Goal: Transaction & Acquisition: Obtain resource

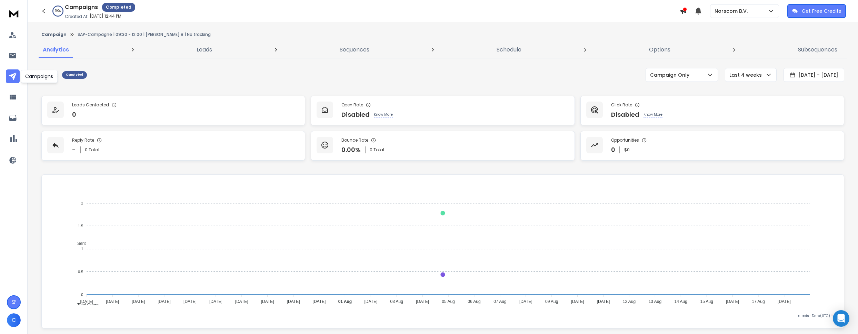
click at [14, 75] on icon at bounding box center [12, 75] width 7 height 7
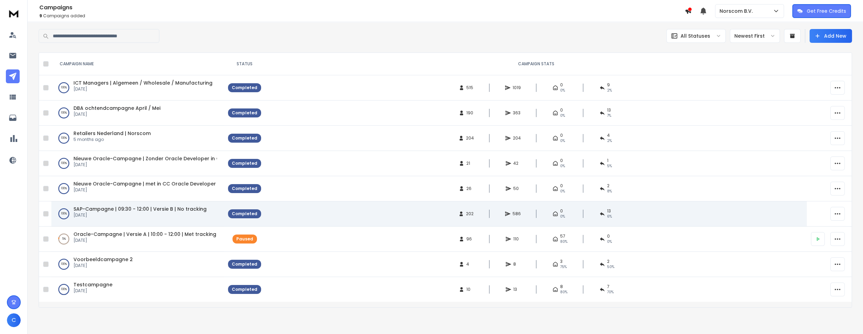
click at [135, 206] on span "SAP-Campagne | 09:30 - 12:00 | Versie B | No tracking" at bounding box center [139, 208] width 133 height 7
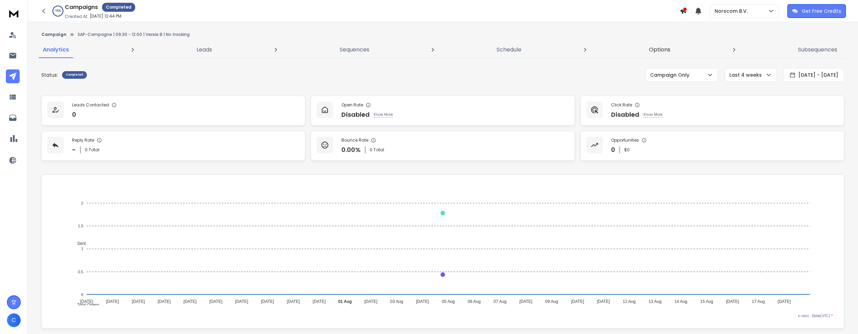
click at [670, 48] on p "Options" at bounding box center [659, 50] width 21 height 8
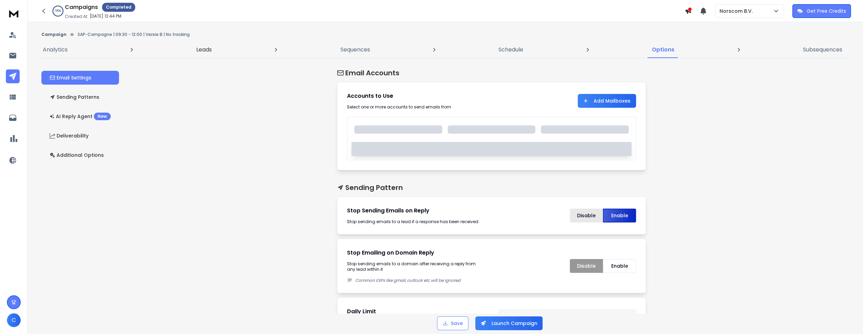
click at [197, 48] on p "Leads" at bounding box center [204, 50] width 16 height 8
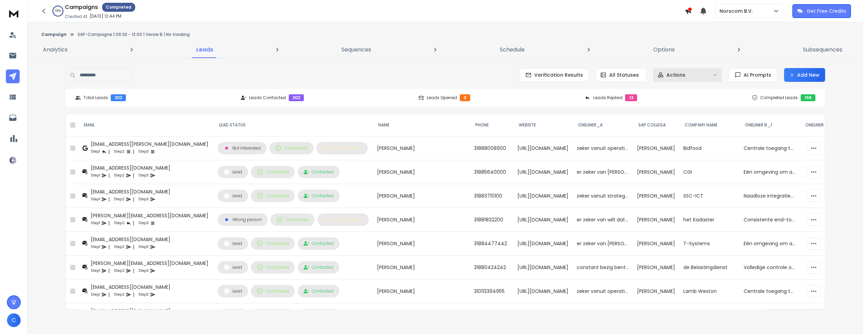
click at [702, 78] on button "Actions" at bounding box center [687, 75] width 69 height 14
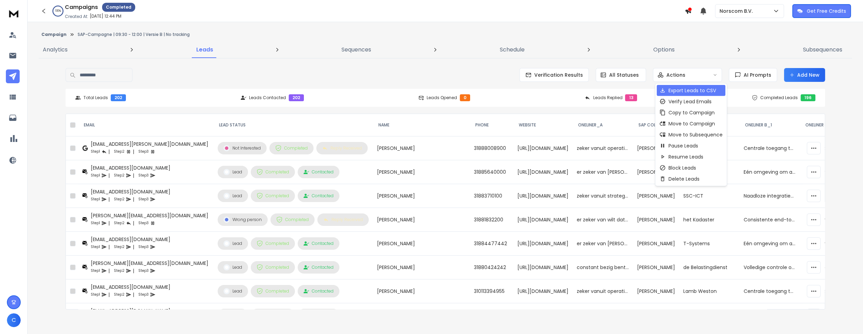
click at [683, 91] on p "Export Leads to CSV" at bounding box center [693, 90] width 48 height 7
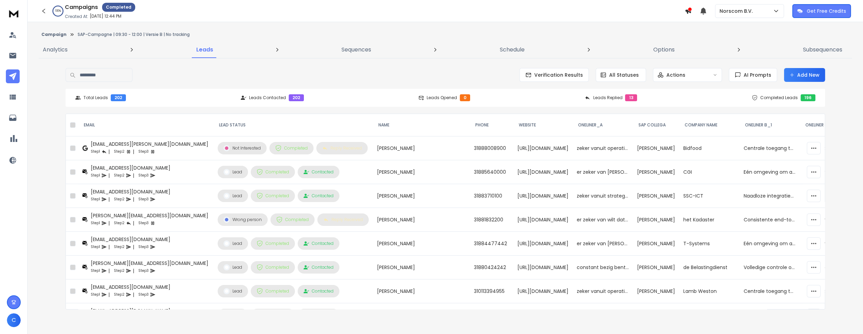
click at [94, 33] on p "SAP-Campagne | 09:30 - 12:00 | Versie B | No tracking" at bounding box center [134, 35] width 112 height 6
copy p "SAP-Campagne | 09:30 - 12:00 | Versie B | No tracking"
click at [14, 76] on icon at bounding box center [12, 75] width 7 height 7
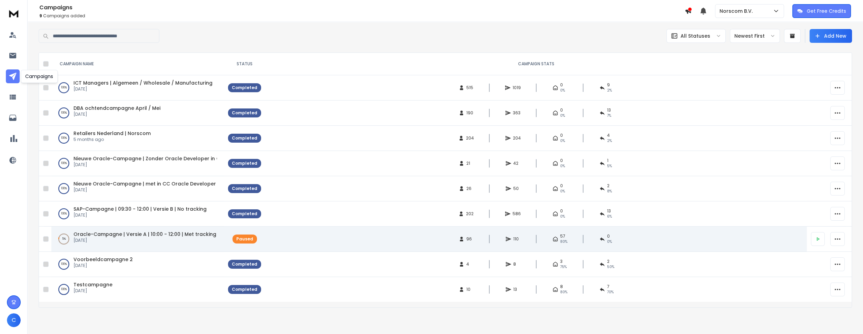
click at [117, 231] on span "Oracle-Campagne | Versie A | 10:00 - 12:00 | Met tracking" at bounding box center [144, 233] width 143 height 7
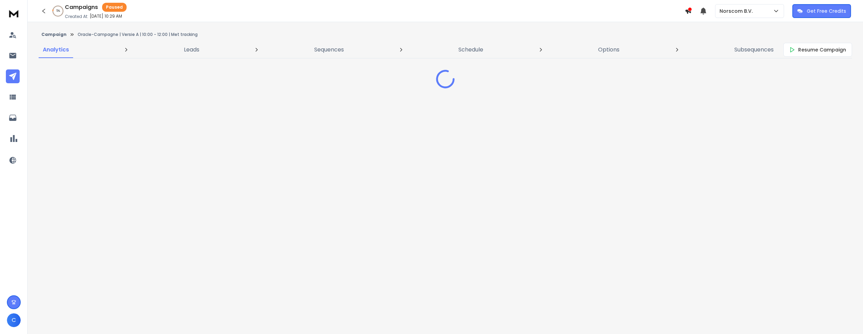
click at [113, 32] on p "Oracle-Campagne | Versie A | 10:00 - 12:00 | Met tracking" at bounding box center [138, 35] width 120 height 6
copy p "Oracle-Campagne | Versie A | 10:00 - 12:00 | Met tracking"
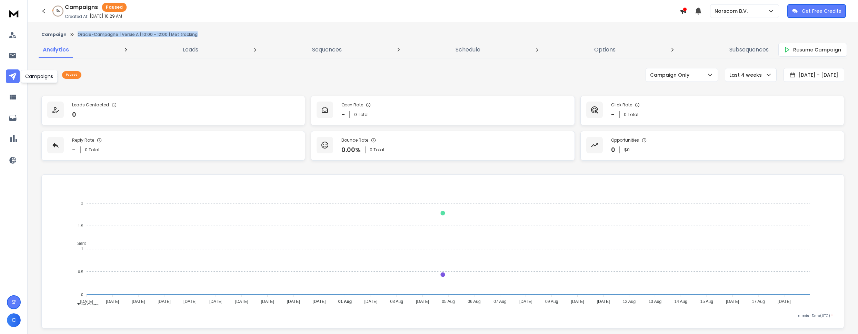
click at [12, 73] on icon at bounding box center [13, 76] width 8 height 8
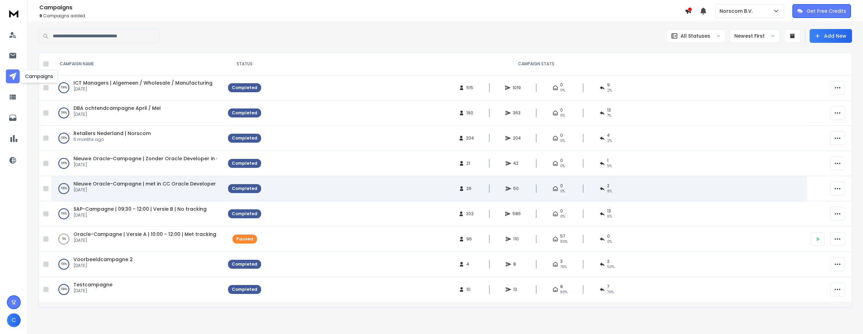
click at [125, 184] on span "Nieuwe Oracle-Campagne | met in CC Oracle Developer | 13:30 - 15:30" at bounding box center [161, 183] width 176 height 7
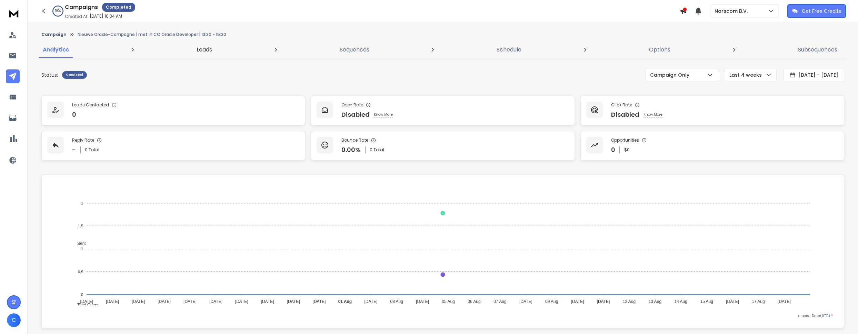
click at [197, 49] on p "Leads" at bounding box center [205, 50] width 16 height 8
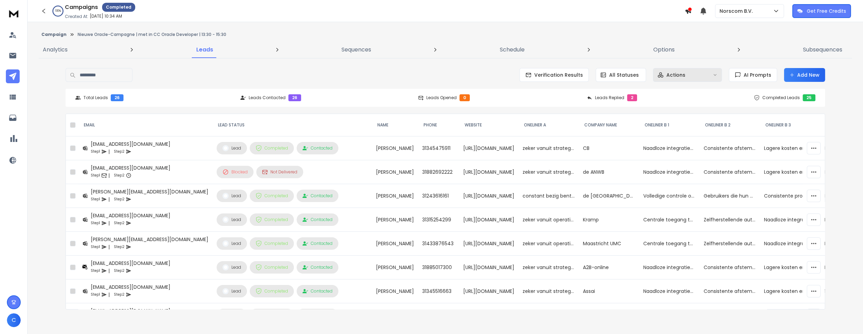
click at [671, 75] on p "Actions" at bounding box center [676, 74] width 19 height 7
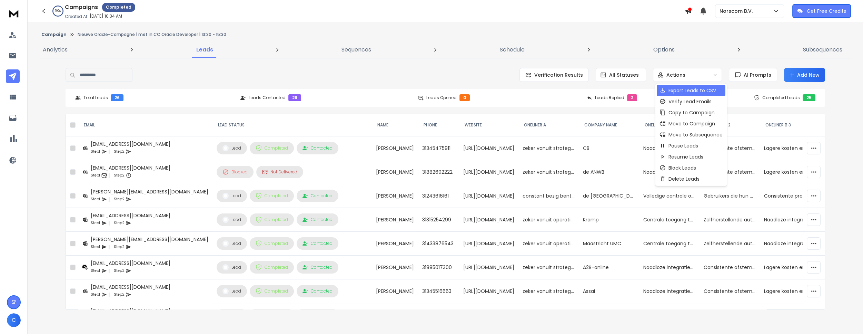
click at [681, 88] on p "Export Leads to CSV" at bounding box center [693, 90] width 48 height 7
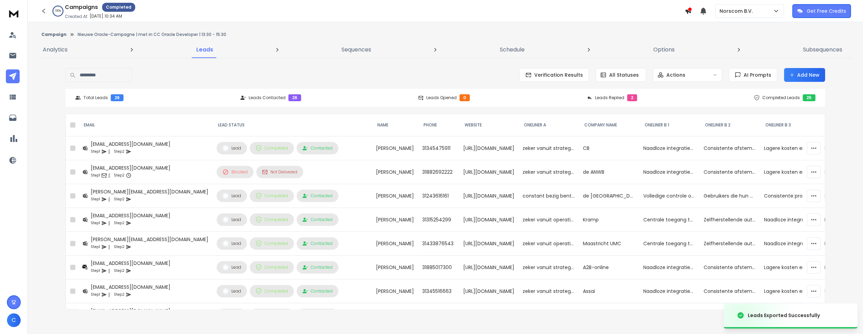
click at [96, 32] on p "Nieuwe Oracle-Campagne | met in CC Oracle Developer | 13:30 - 15:30" at bounding box center [152, 35] width 149 height 6
copy p "Nieuwe Oracle-Campagne | met in CC Oracle Developer | 13:30 - 15:30"
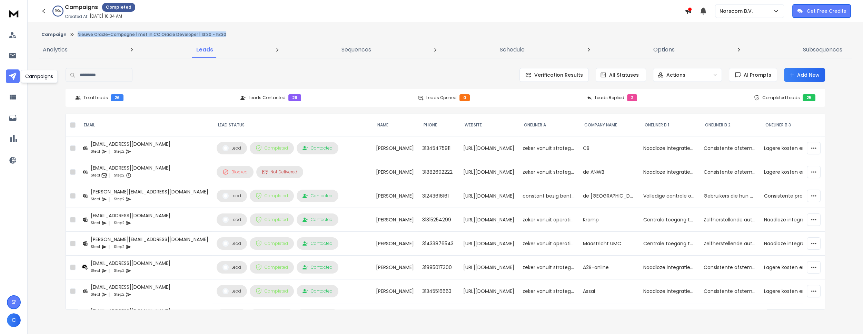
click at [18, 75] on link at bounding box center [13, 76] width 14 height 14
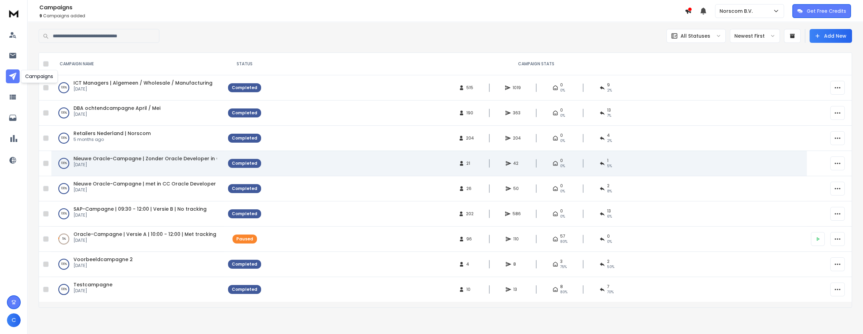
click at [127, 155] on span "Nieuwe Oracle-Campagne | Zonder Oracle Developer in CC | 09:30 - 12:00" at bounding box center [166, 158] width 186 height 7
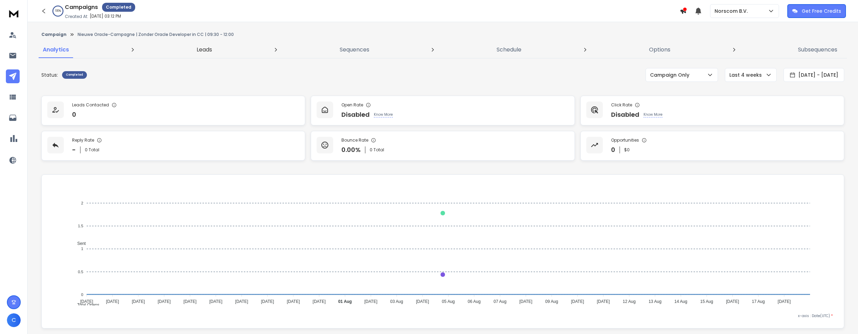
click at [211, 47] on p "Leads" at bounding box center [205, 50] width 16 height 8
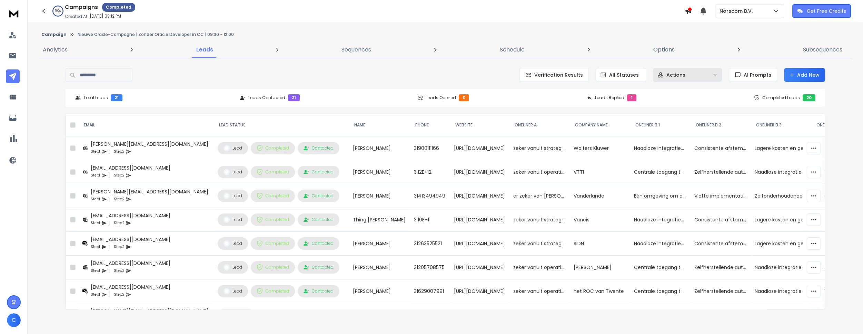
click at [693, 73] on div "Actions" at bounding box center [684, 74] width 52 height 7
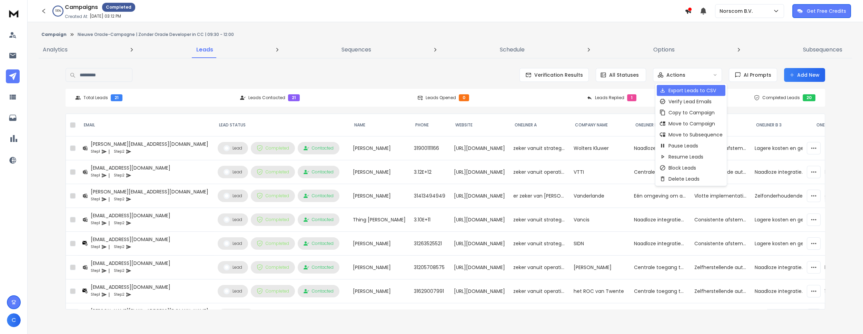
click at [691, 91] on p "Export Leads to CSV" at bounding box center [693, 90] width 48 height 7
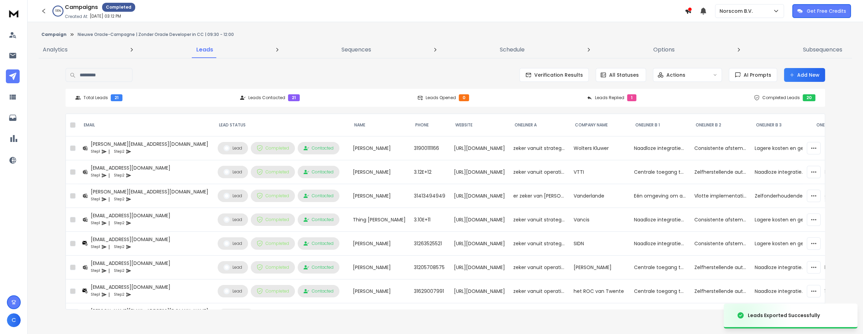
click at [146, 35] on p "Nieuwe Oracle-Campagne | Zonder Oracle Developer in CC | 09:30 - 12:00" at bounding box center [156, 35] width 156 height 6
copy p "Nieuwe Oracle-Campagne | Zonder Oracle Developer in CC | 09:30 - 12:00"
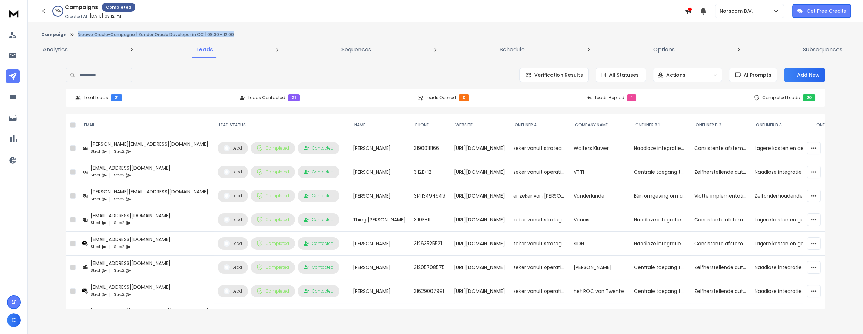
click at [6, 74] on link at bounding box center [13, 76] width 14 height 14
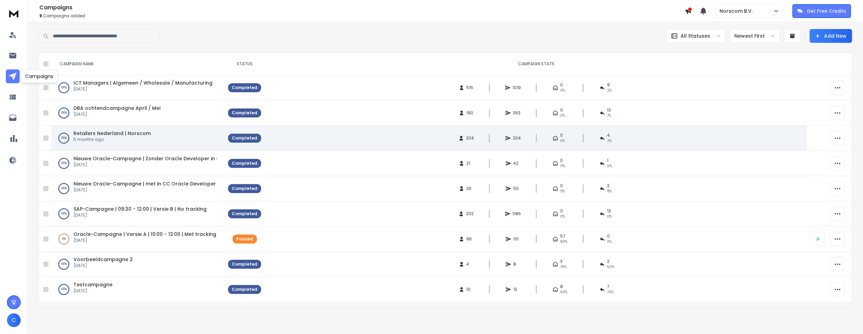
click at [108, 129] on td "100 % Retailers [GEOGRAPHIC_DATA] | Norscom [DATE]" at bounding box center [137, 138] width 173 height 25
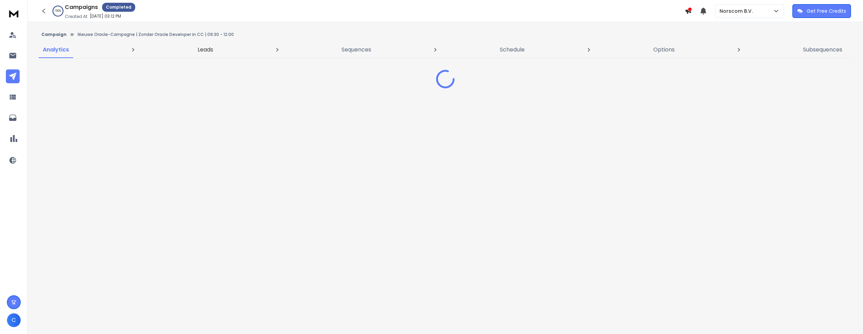
click at [206, 48] on p "Leads" at bounding box center [206, 50] width 16 height 8
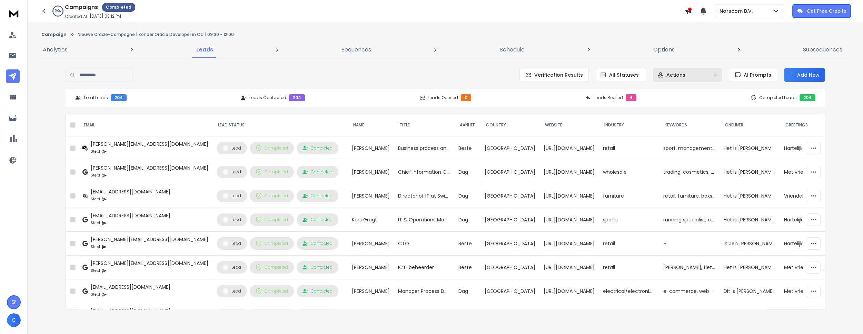
click at [681, 80] on button "Actions" at bounding box center [687, 75] width 69 height 14
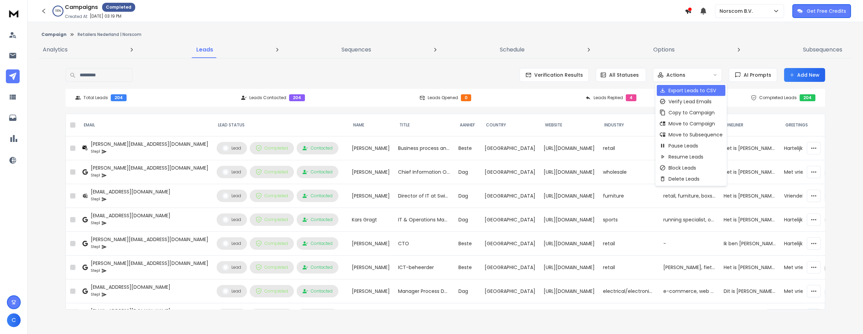
click at [675, 91] on p "Export Leads to CSV" at bounding box center [693, 90] width 48 height 7
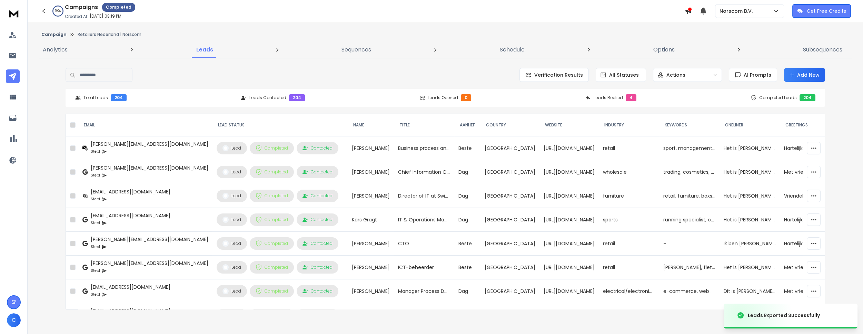
click at [88, 38] on div "Campaign Retailers [GEOGRAPHIC_DATA] | Norscom" at bounding box center [446, 34] width 814 height 11
click at [90, 35] on p "Retailers Nederland | Norscom" at bounding box center [110, 35] width 64 height 6
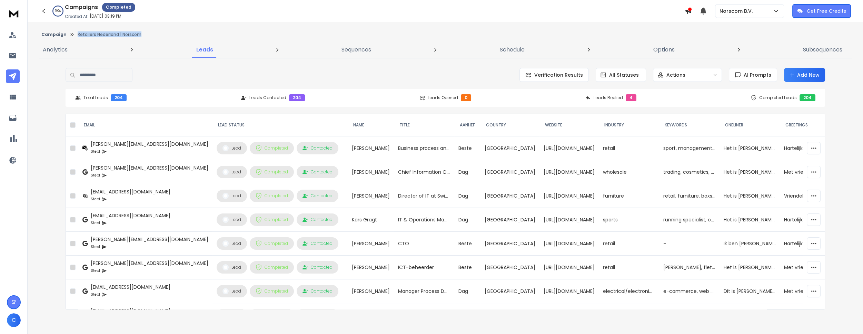
click at [90, 35] on p "Retailers Nederland | Norscom" at bounding box center [110, 35] width 64 height 6
copy p "Retailers Nederland | Norscom"
click at [13, 78] on icon at bounding box center [12, 75] width 7 height 7
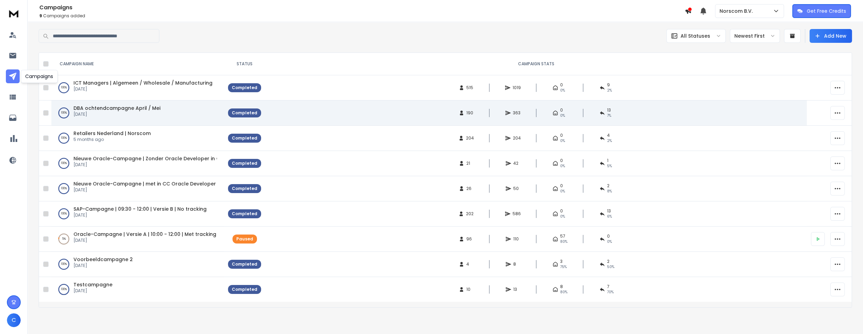
click at [102, 109] on span "DBA ochtendcampagne April / Mei" at bounding box center [116, 108] width 87 height 7
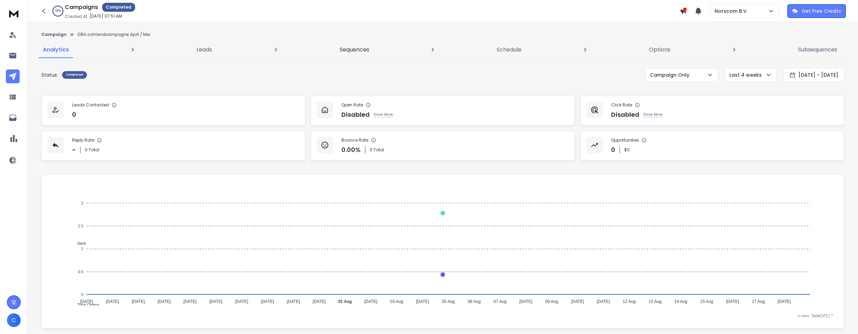
click at [361, 51] on p "Sequences" at bounding box center [355, 50] width 30 height 8
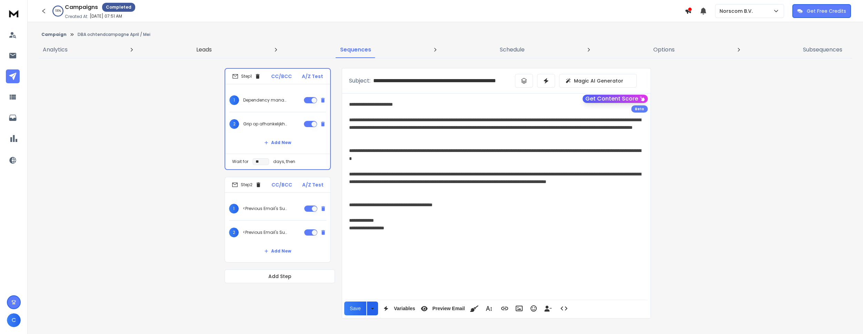
click at [201, 52] on p "Leads" at bounding box center [204, 50] width 16 height 8
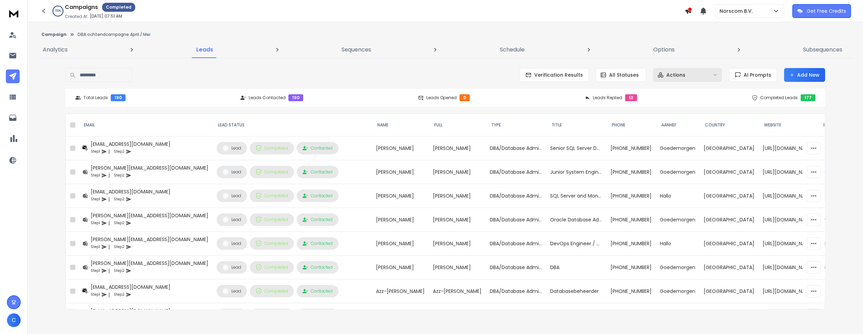
click at [672, 77] on p "Actions" at bounding box center [676, 74] width 19 height 7
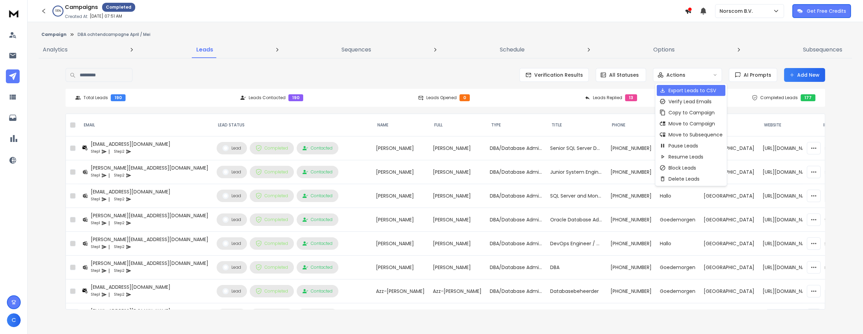
click at [676, 87] on p "Export Leads to CSV" at bounding box center [693, 90] width 48 height 7
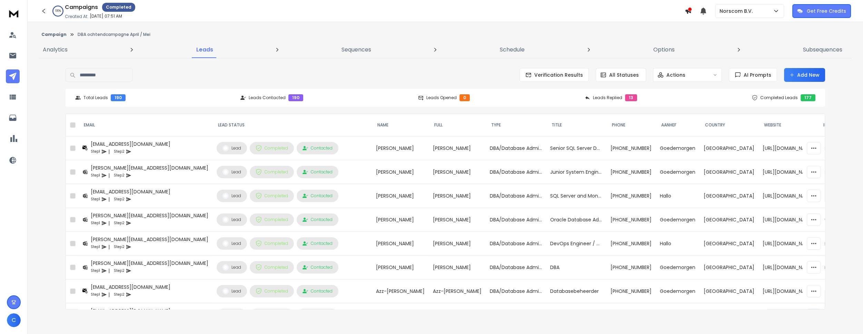
click at [95, 32] on p "DBA ochtendcampagne April / Mei" at bounding box center [114, 35] width 73 height 6
copy p "DBA ochtendcampagne April / Mei"
click at [10, 75] on icon at bounding box center [13, 76] width 8 height 8
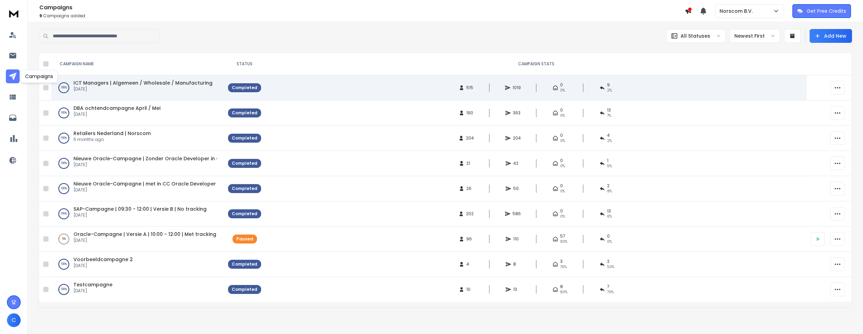
click at [155, 84] on span "ICT Managers | Algemeen / Wholesale / Manufacturing" at bounding box center [142, 82] width 139 height 7
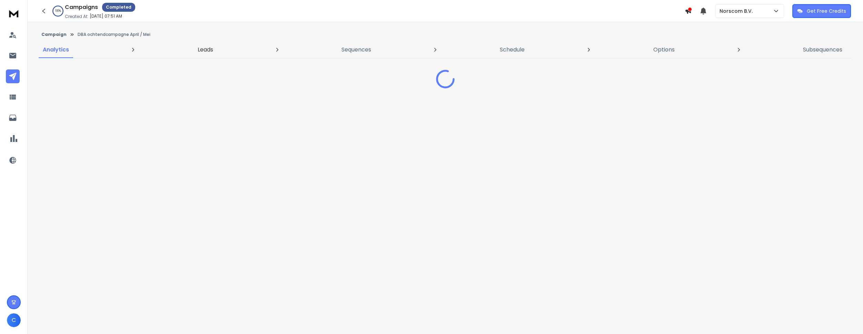
click at [208, 50] on p "Leads" at bounding box center [206, 50] width 16 height 8
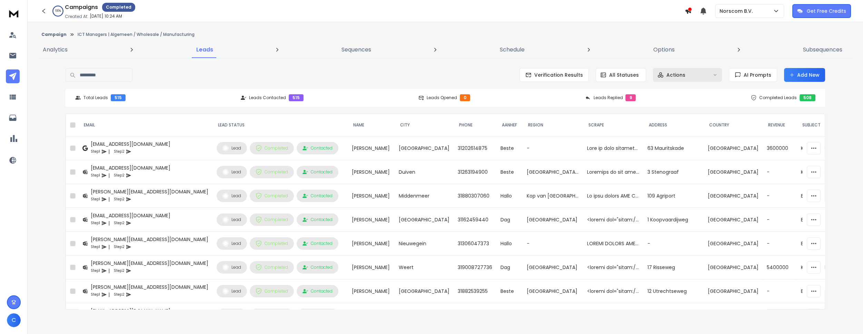
click at [677, 78] on p "Actions" at bounding box center [676, 74] width 19 height 7
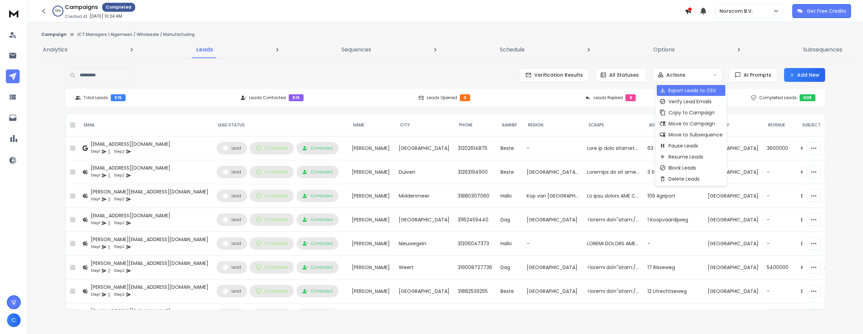
click at [684, 91] on p "Export Leads to CSV" at bounding box center [693, 90] width 48 height 7
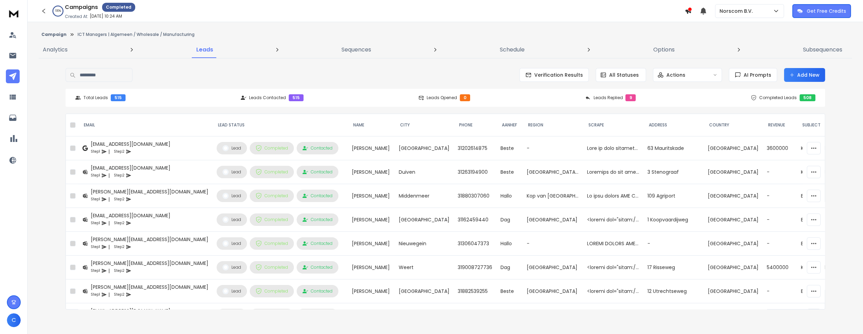
click at [121, 35] on p "ICT Managers | Algemeen / Wholesale / Manufacturing" at bounding box center [136, 35] width 117 height 6
copy p "ICT Managers | Algemeen / Wholesale / Manufacturing"
click at [13, 76] on icon at bounding box center [13, 76] width 8 height 8
